Goal: Task Accomplishment & Management: Manage account settings

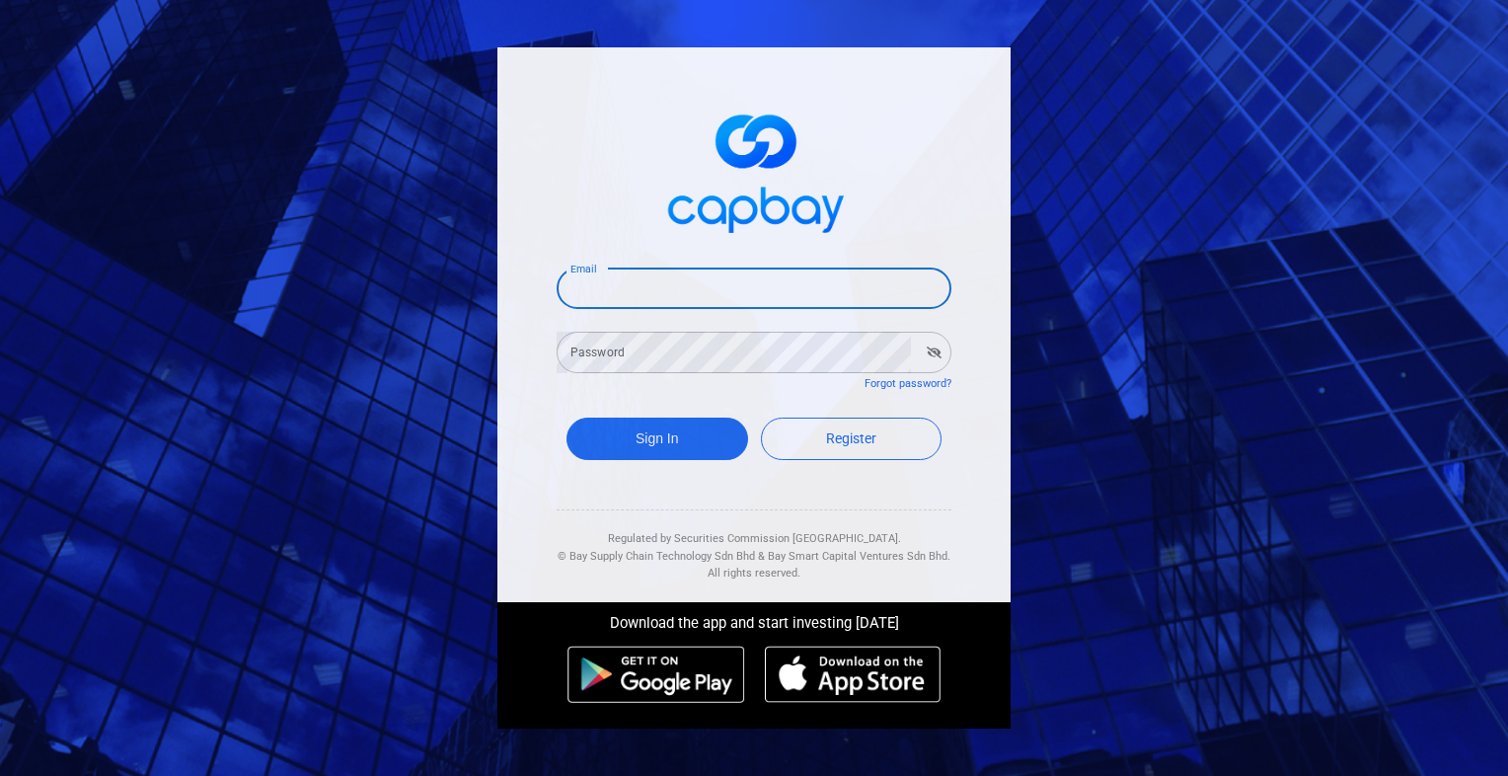
click at [688, 296] on input "Email" at bounding box center [754, 287] width 395 height 41
type input "[EMAIL_ADDRESS][DOMAIN_NAME]"
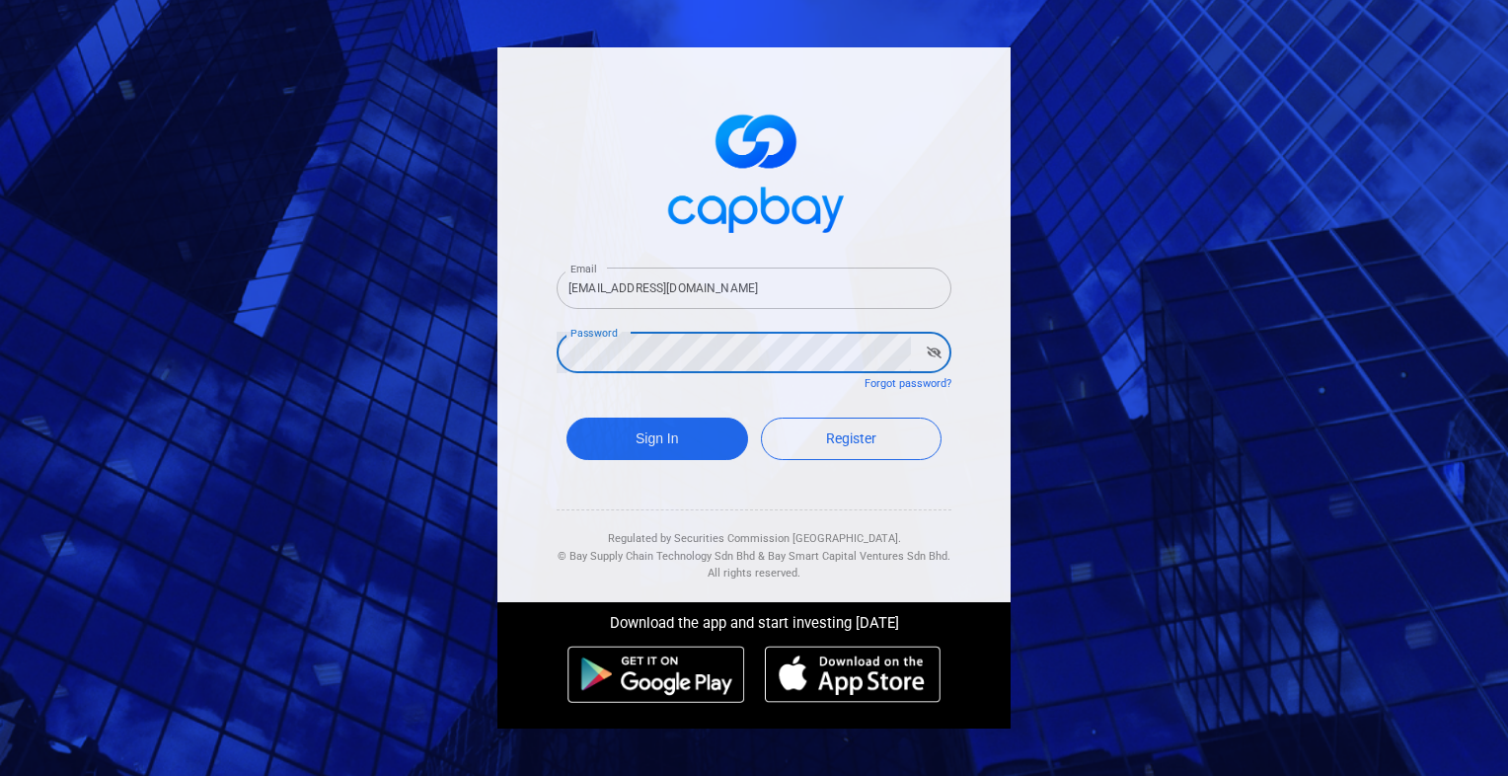
click at [566, 417] on button "Sign In" at bounding box center [657, 438] width 182 height 42
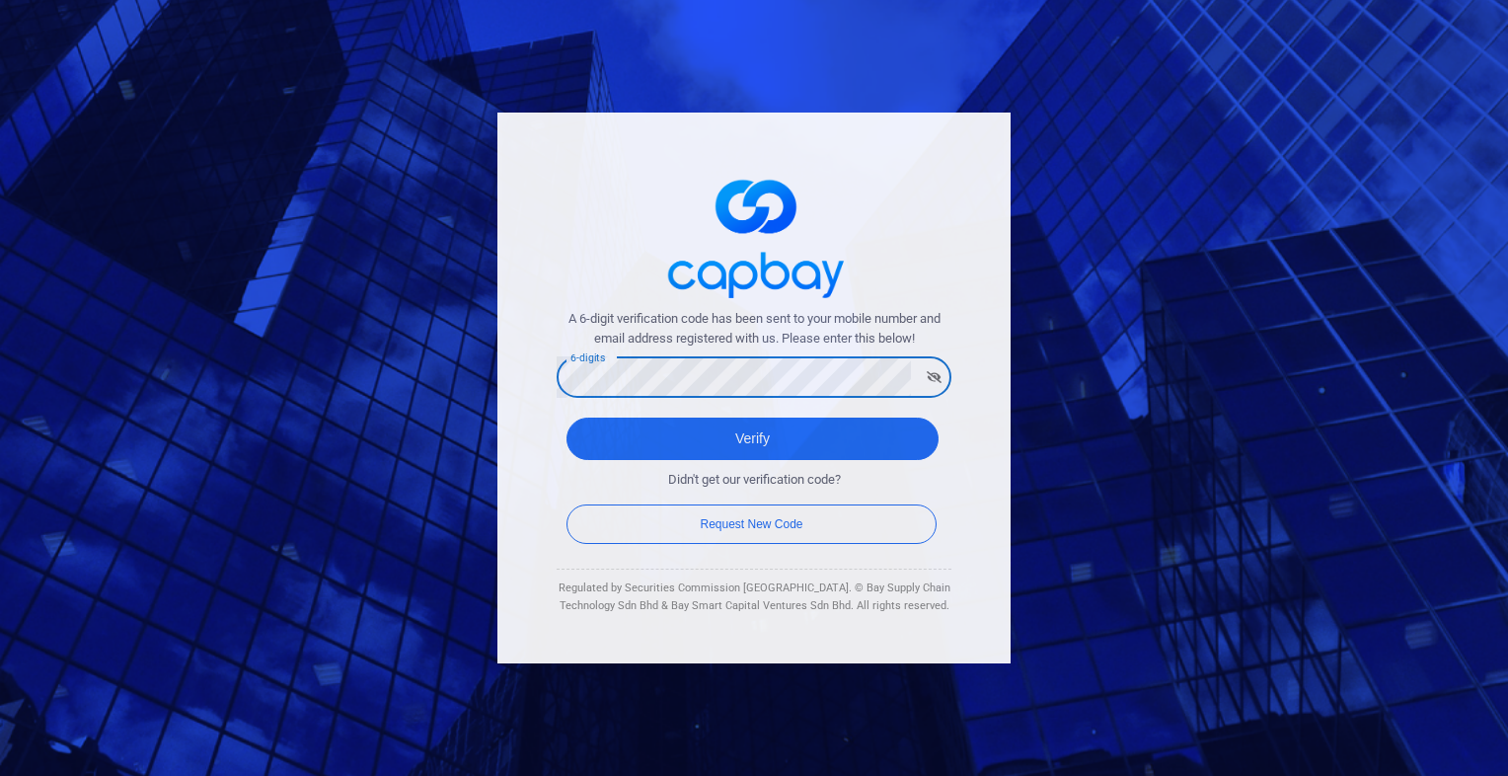
click at [566, 417] on button "Verify" at bounding box center [752, 438] width 372 height 42
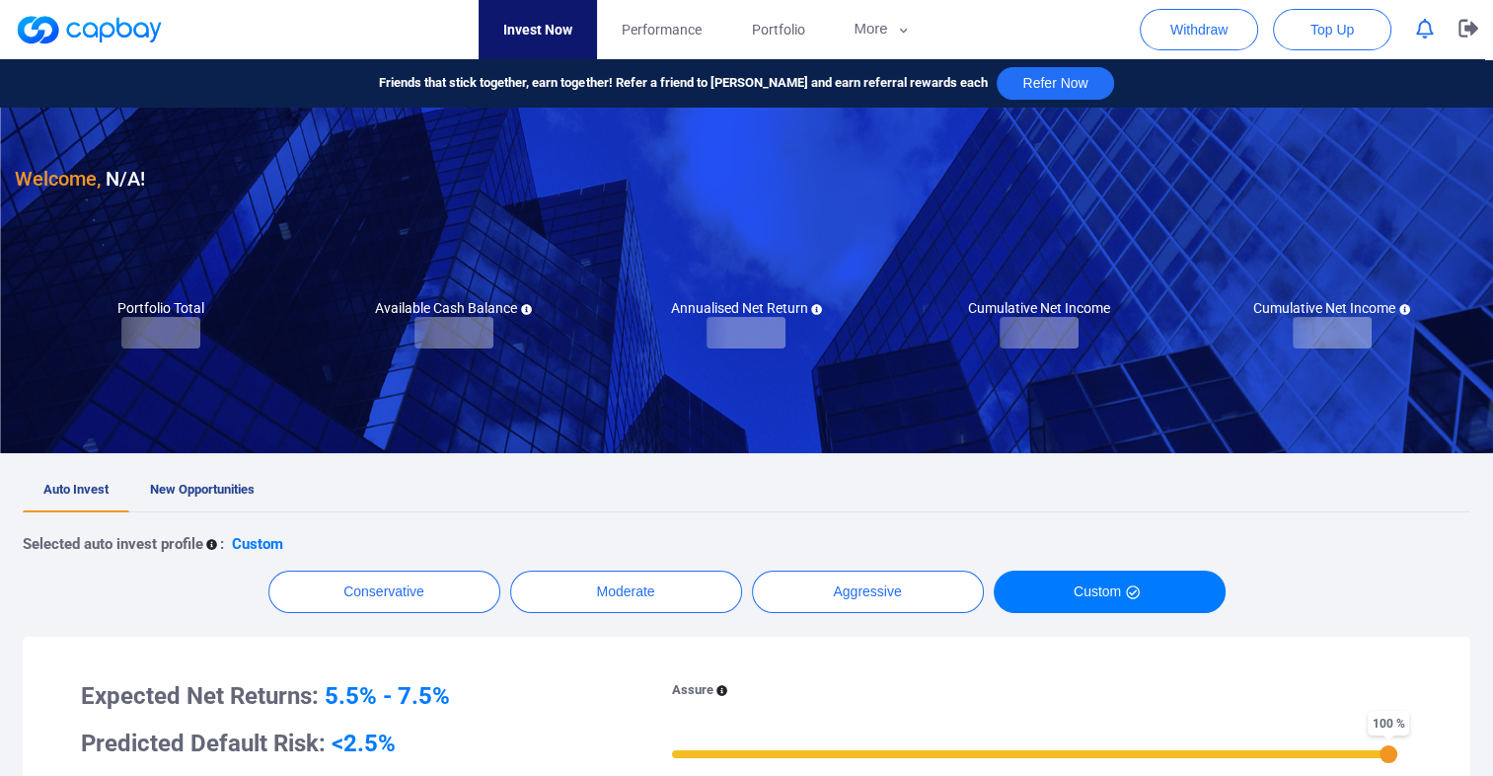
checkbox input "true"
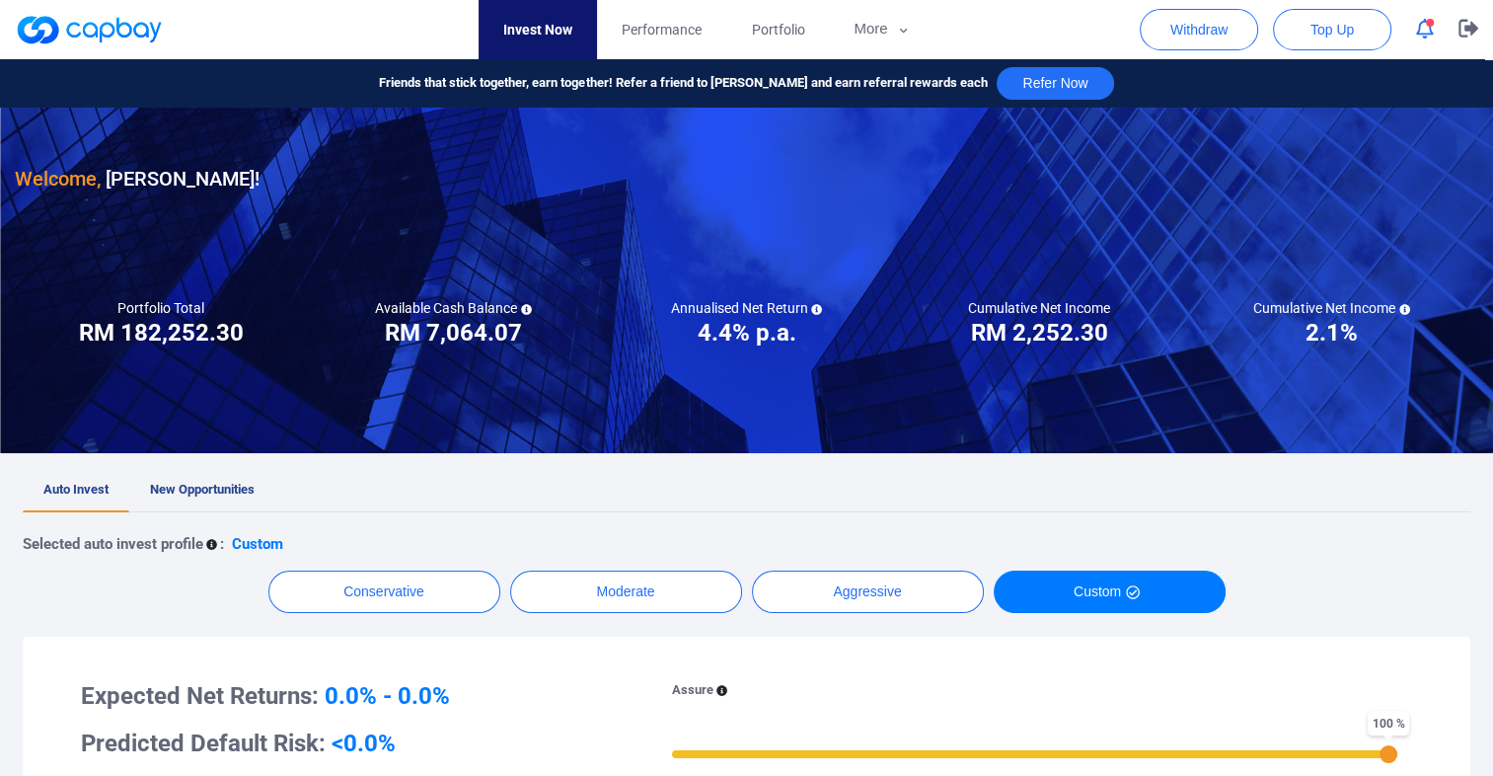
click at [1424, 29] on icon "button" at bounding box center [1425, 29] width 18 height 21
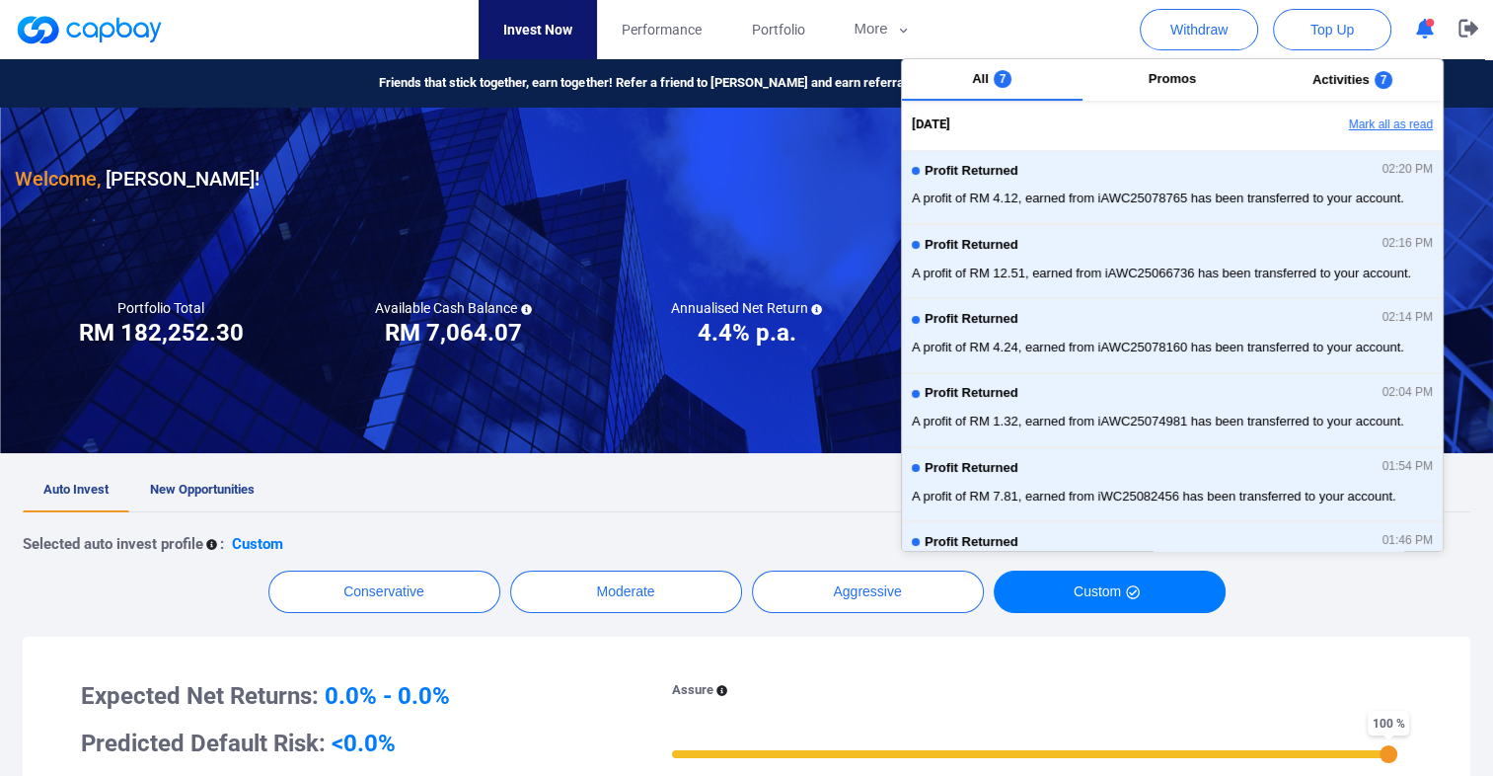
click at [1393, 131] on button "Mark all as read" at bounding box center [1336, 126] width 212 height 34
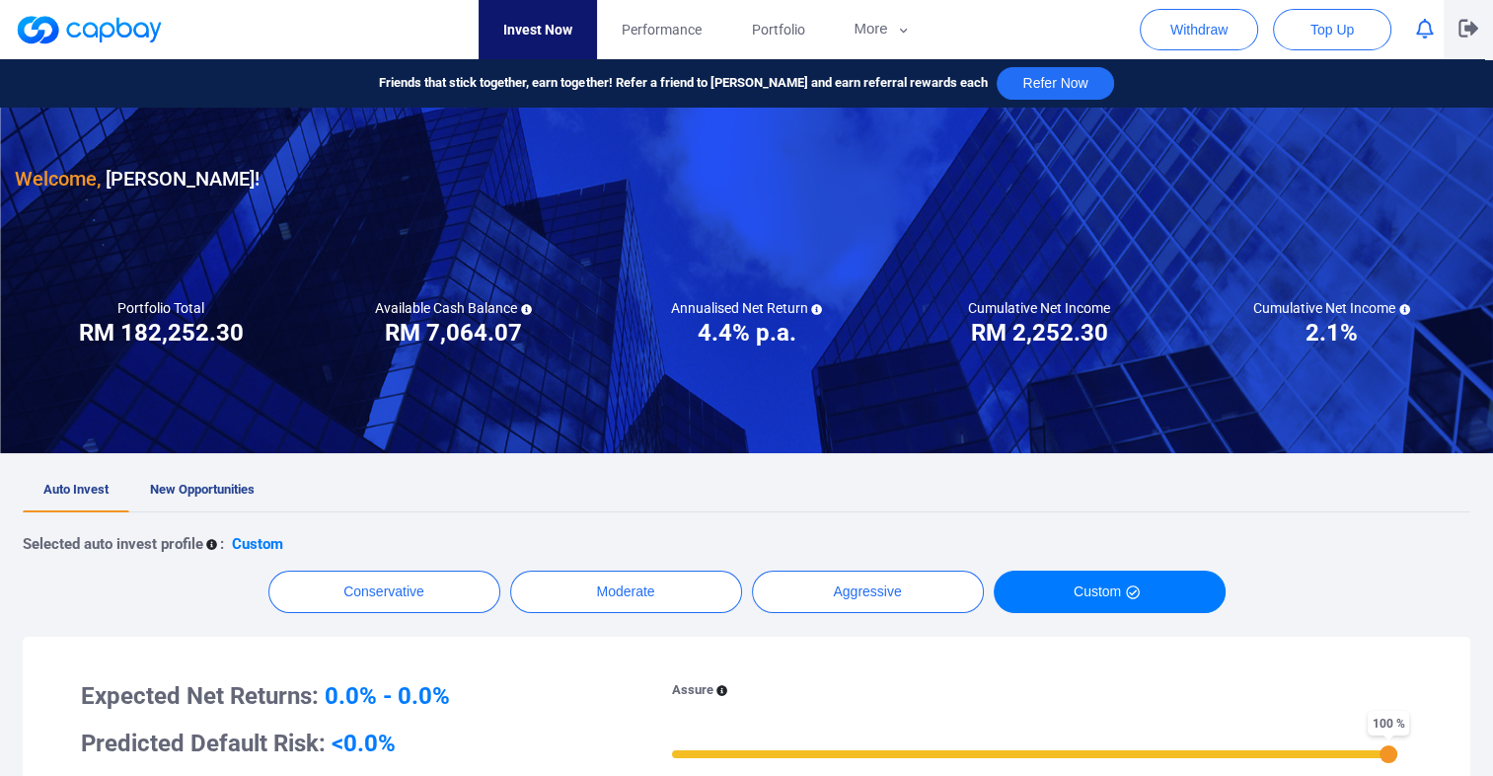
click at [1468, 30] on icon "button" at bounding box center [1468, 29] width 20 height 18
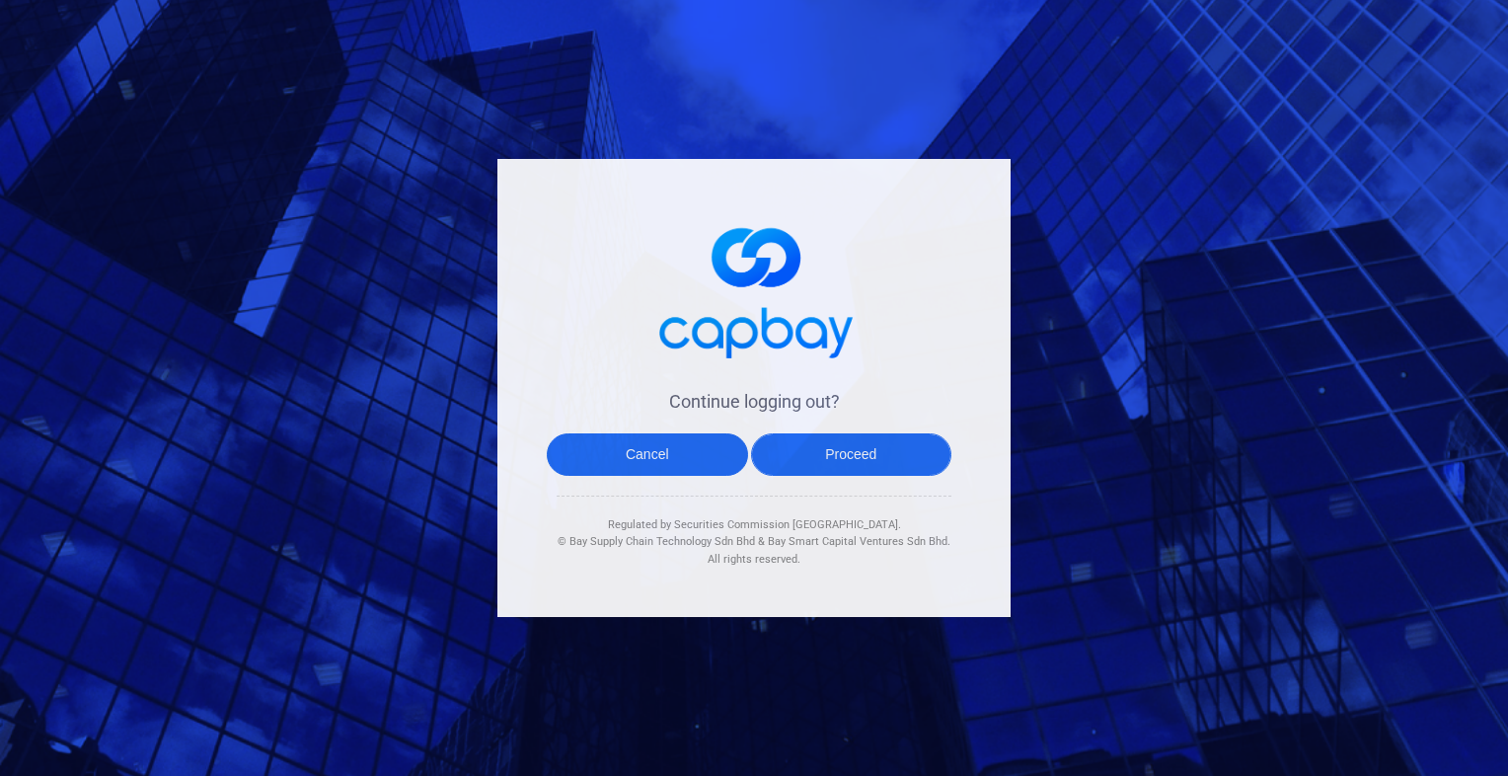
click at [856, 452] on button "Proceed" at bounding box center [851, 454] width 201 height 42
